Goal: Task Accomplishment & Management: Manage account settings

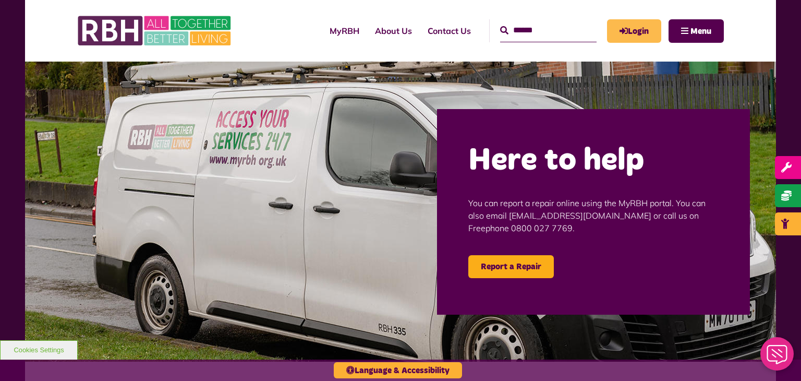
click at [632, 27] on link "Login" at bounding box center [634, 30] width 54 height 23
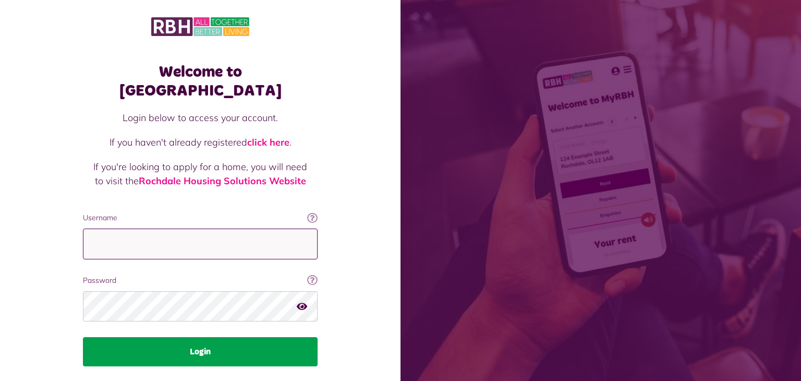
type input "**********"
click at [203, 337] on button "Login" at bounding box center [200, 351] width 235 height 29
click at [199, 337] on button "Login" at bounding box center [200, 351] width 235 height 29
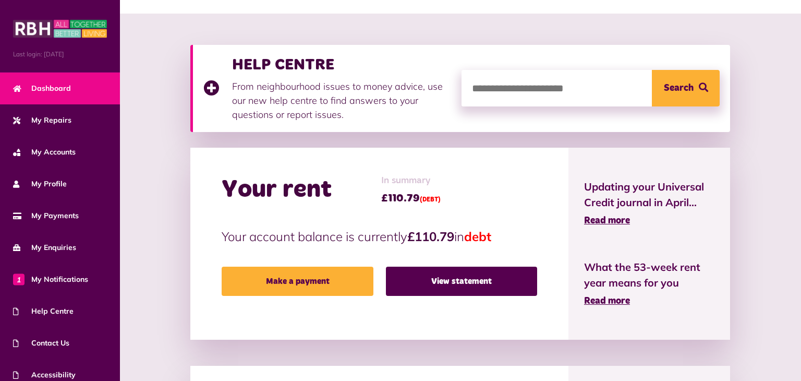
scroll to position [118, 0]
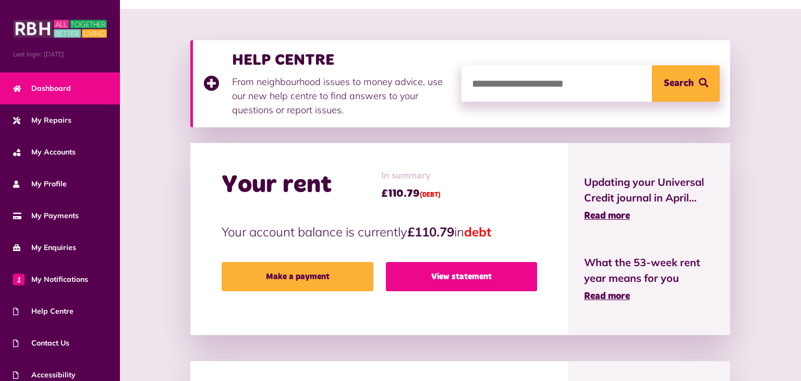
click at [453, 273] on link "View statement" at bounding box center [461, 276] width 151 height 29
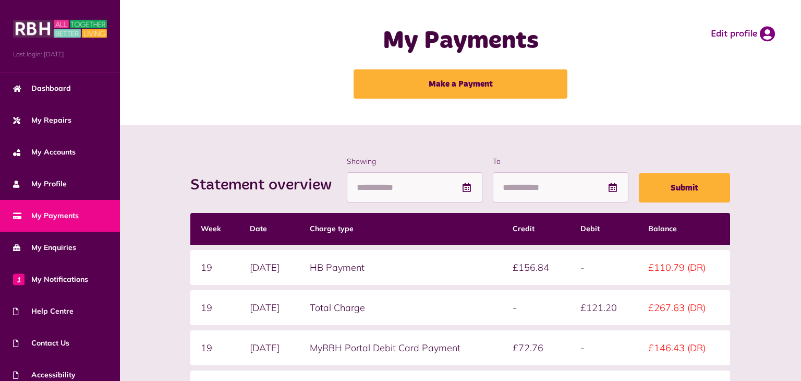
drag, startPoint x: 474, startPoint y: 274, endPoint x: 480, endPoint y: 272, distance: 6.3
click at [481, 272] on td "HB Payment" at bounding box center [400, 267] width 203 height 35
